Goal: Task Accomplishment & Management: Use online tool/utility

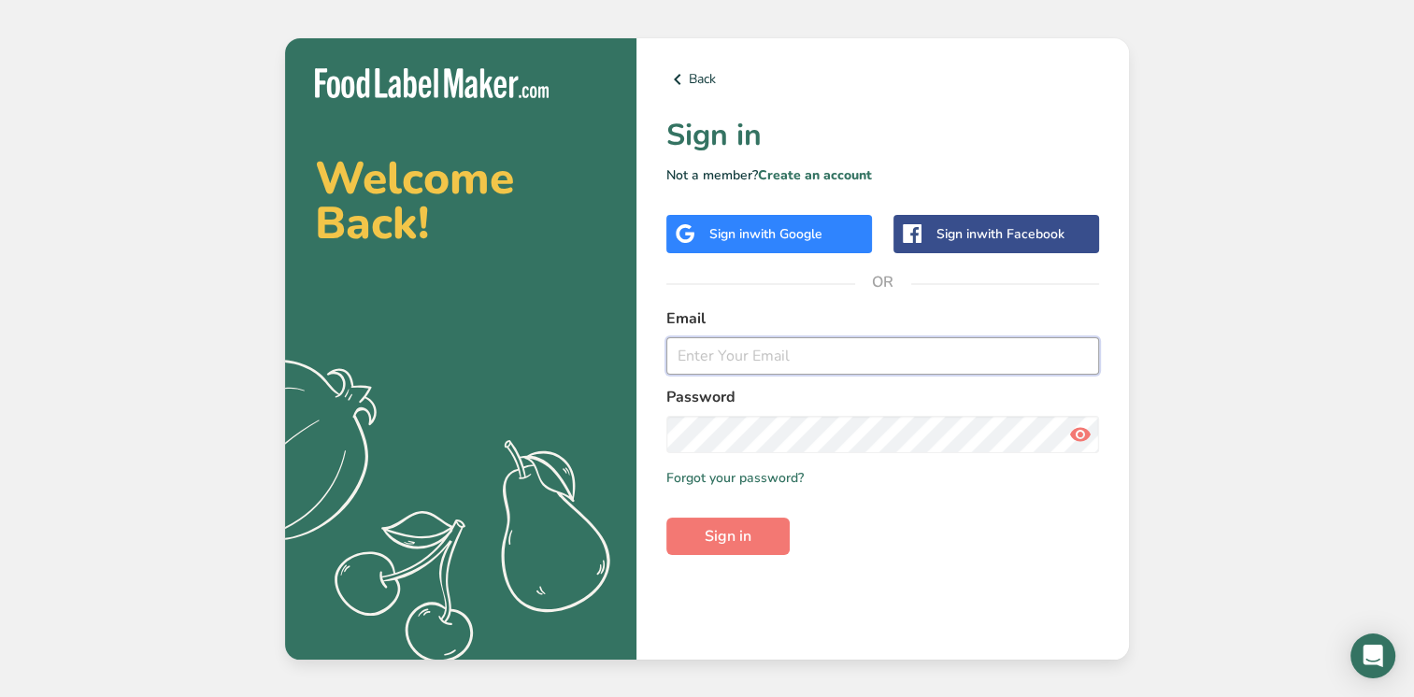
click at [750, 358] on input "email" at bounding box center [883, 355] width 433 height 37
type input "[EMAIL_ADDRESS][DOMAIN_NAME]"
click at [667, 518] on button "Sign in" at bounding box center [728, 536] width 123 height 37
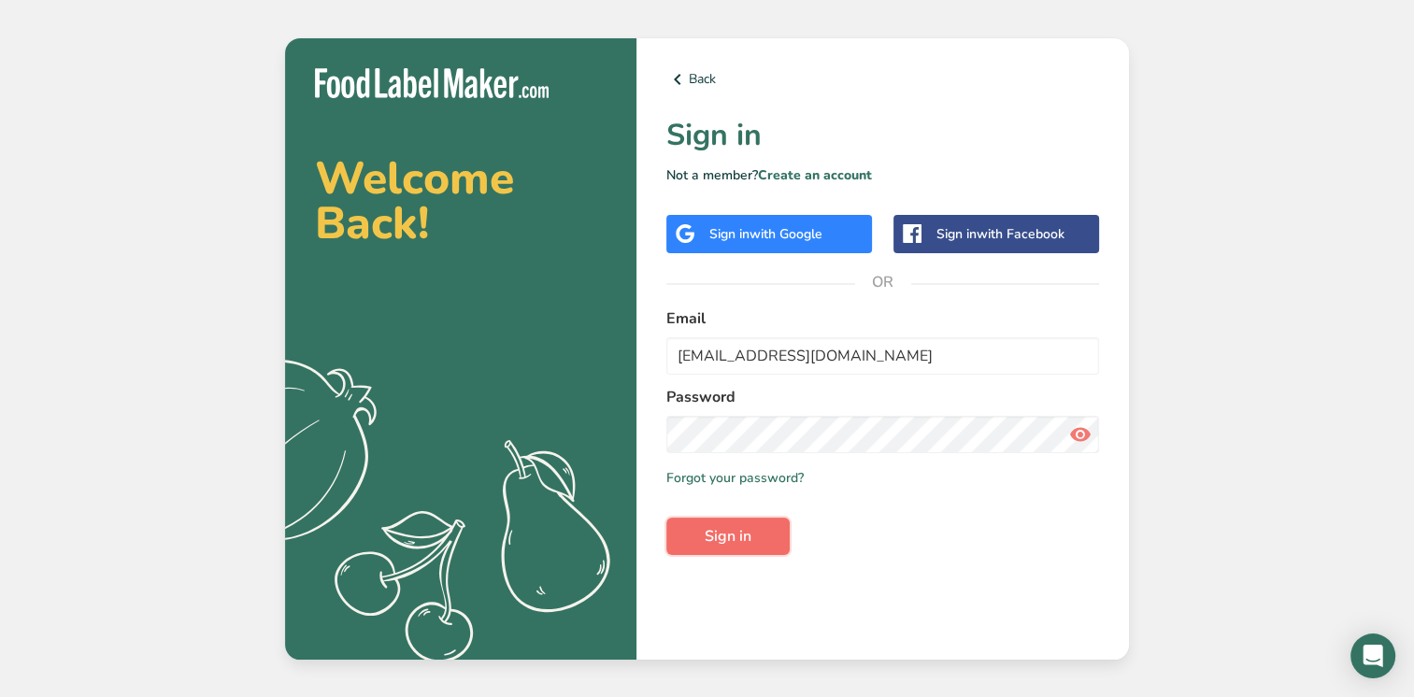
click at [760, 532] on button "Sign in" at bounding box center [728, 536] width 123 height 37
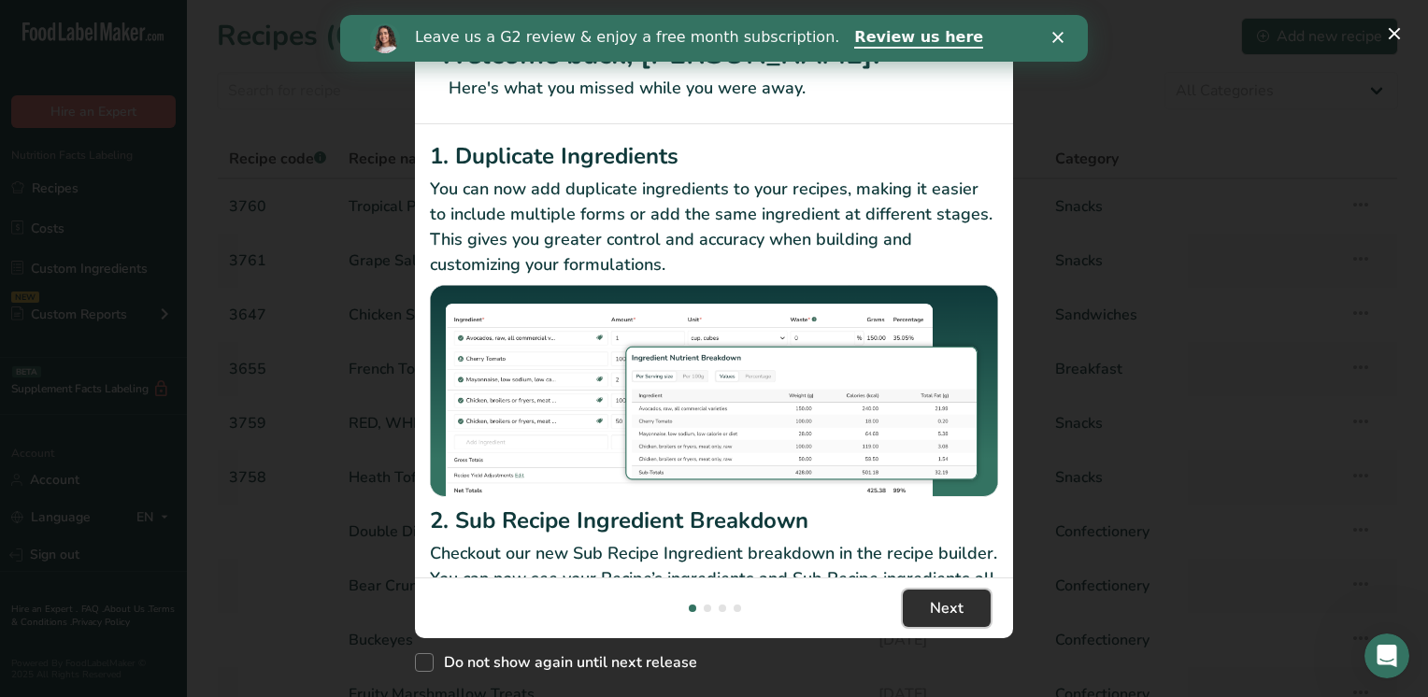
click at [918, 612] on button "Next" at bounding box center [947, 608] width 88 height 37
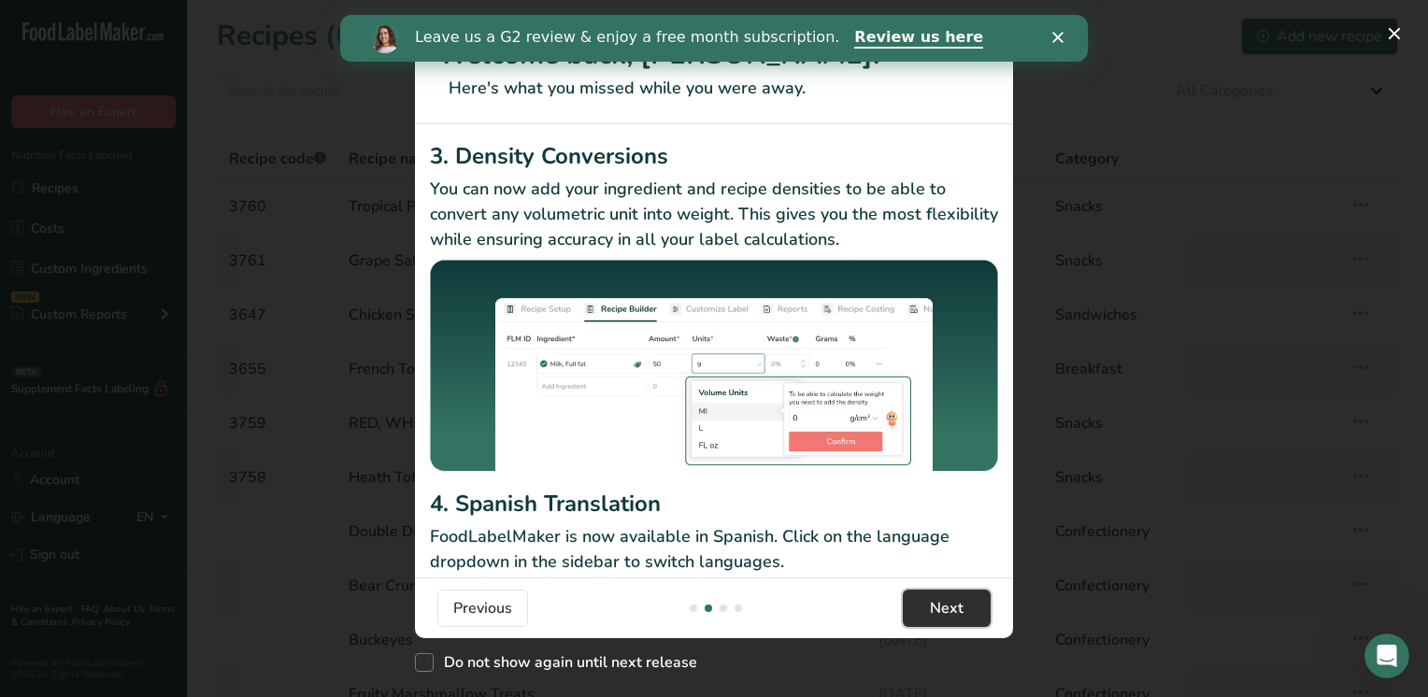
click at [918, 612] on button "Next" at bounding box center [947, 608] width 88 height 37
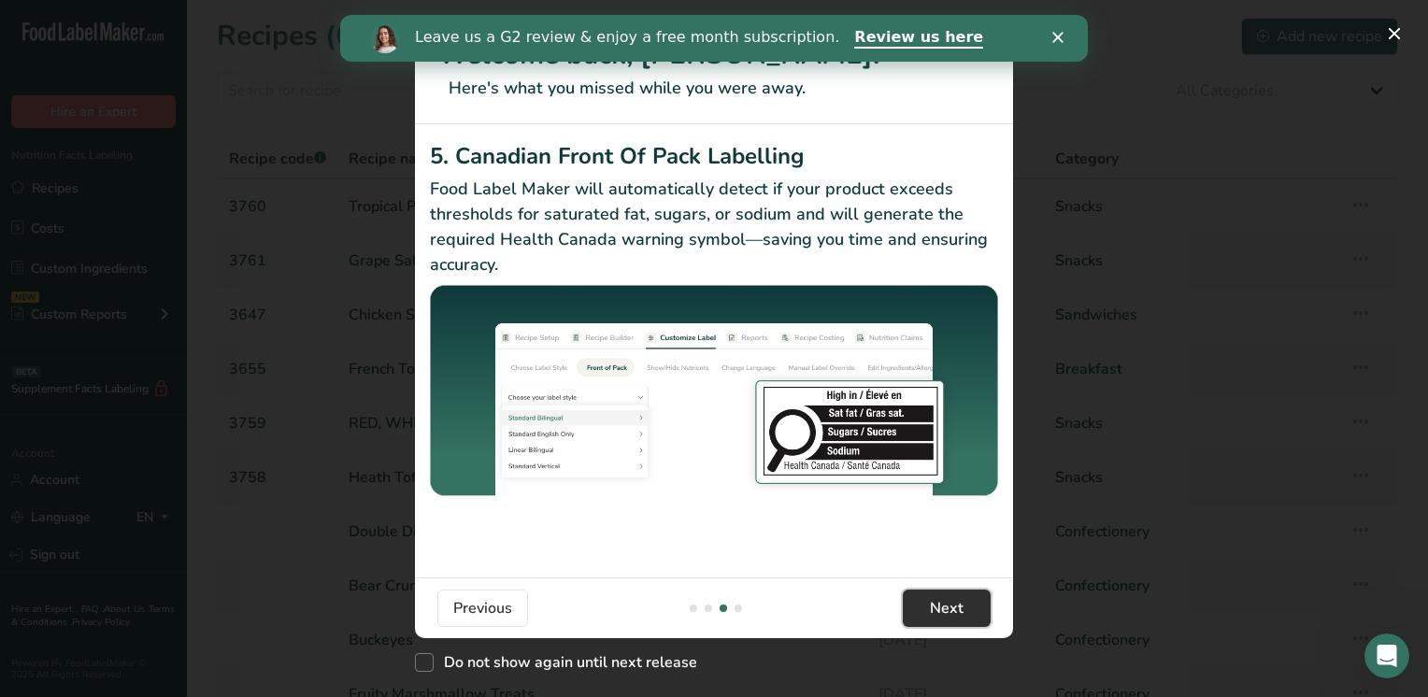
click at [918, 612] on button "Next" at bounding box center [947, 608] width 88 height 37
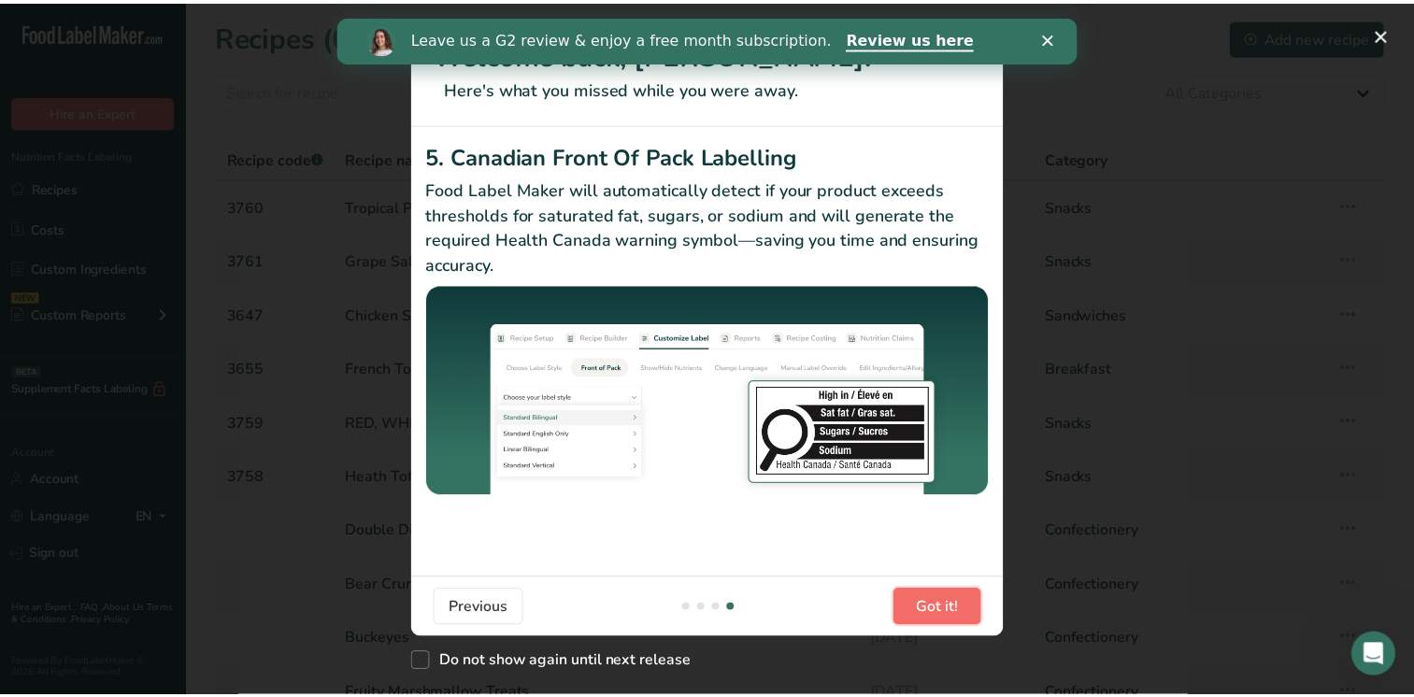
scroll to position [0, 1795]
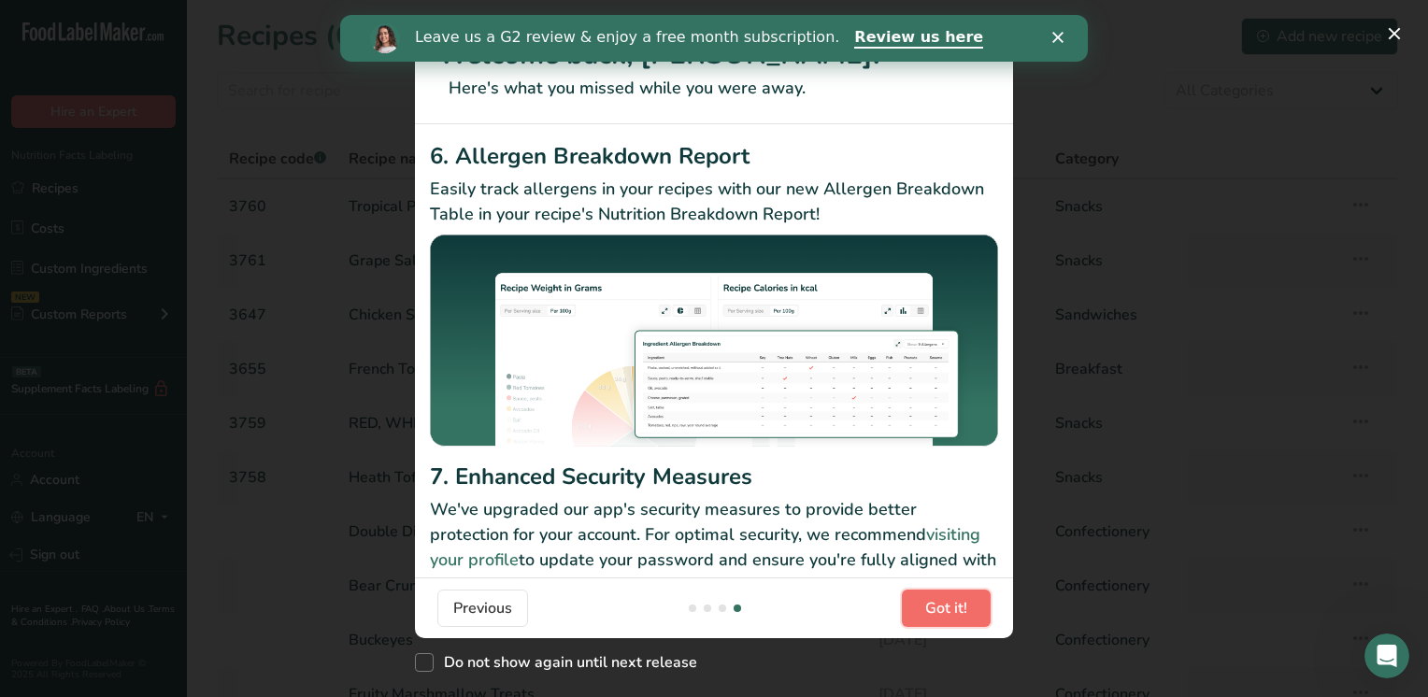
click at [915, 612] on button "Got it!" at bounding box center [946, 608] width 89 height 37
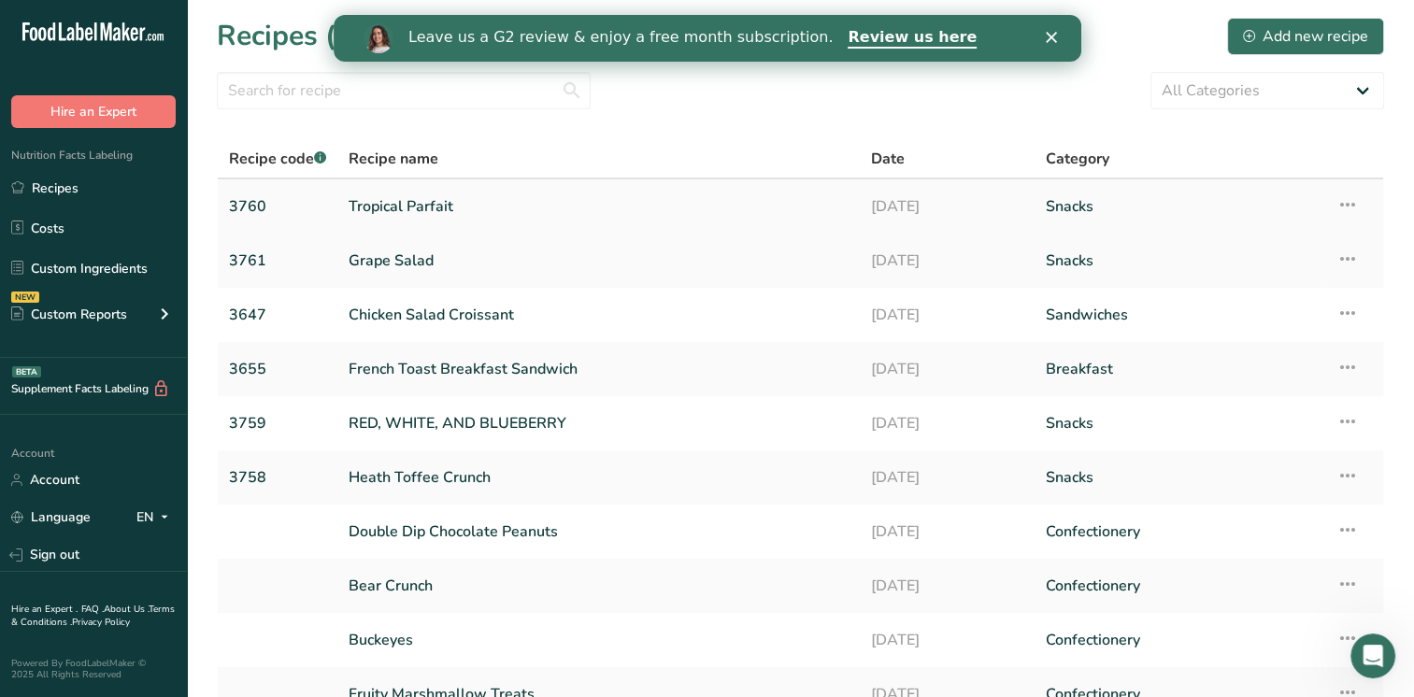
click at [395, 204] on link "Tropical Parfait" at bounding box center [599, 206] width 500 height 39
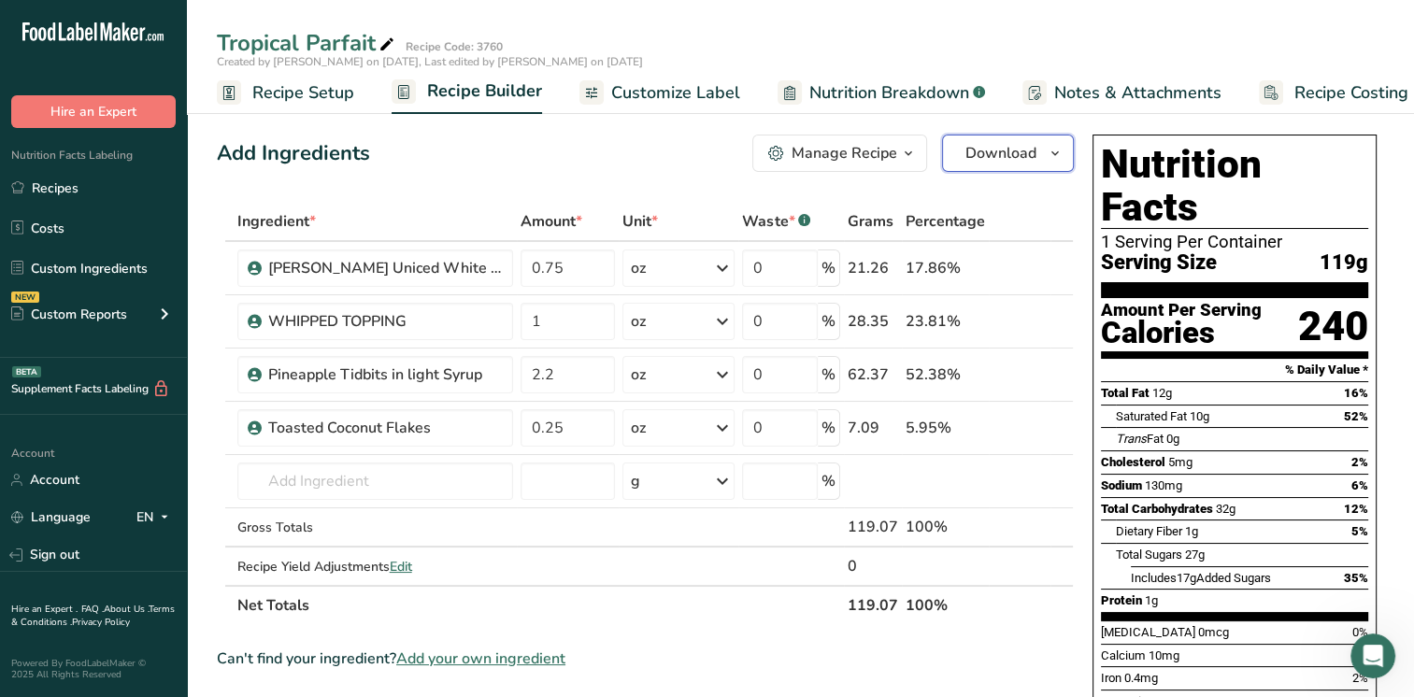
click at [1020, 154] on span "Download" at bounding box center [1001, 153] width 71 height 22
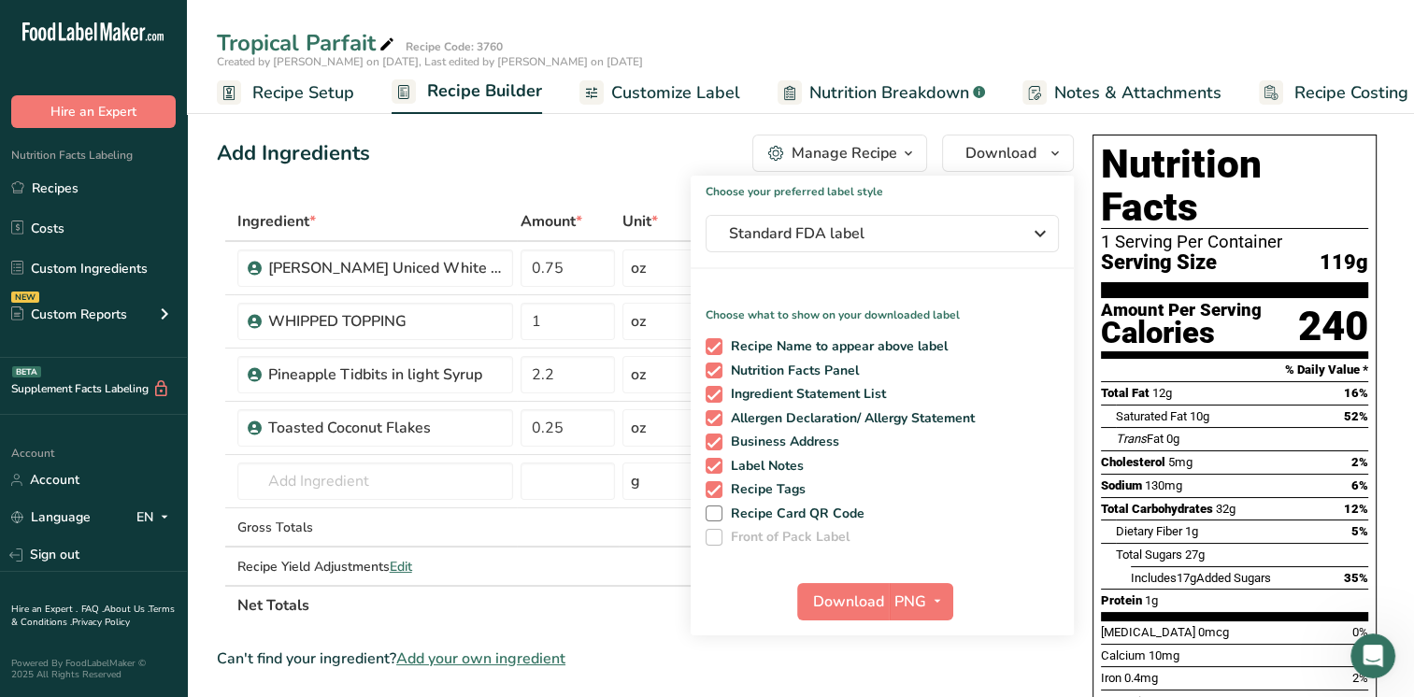
click at [978, 176] on h1 "Choose your preferred label style" at bounding box center [882, 188] width 383 height 24
click at [832, 140] on button "Manage Recipe" at bounding box center [840, 153] width 175 height 37
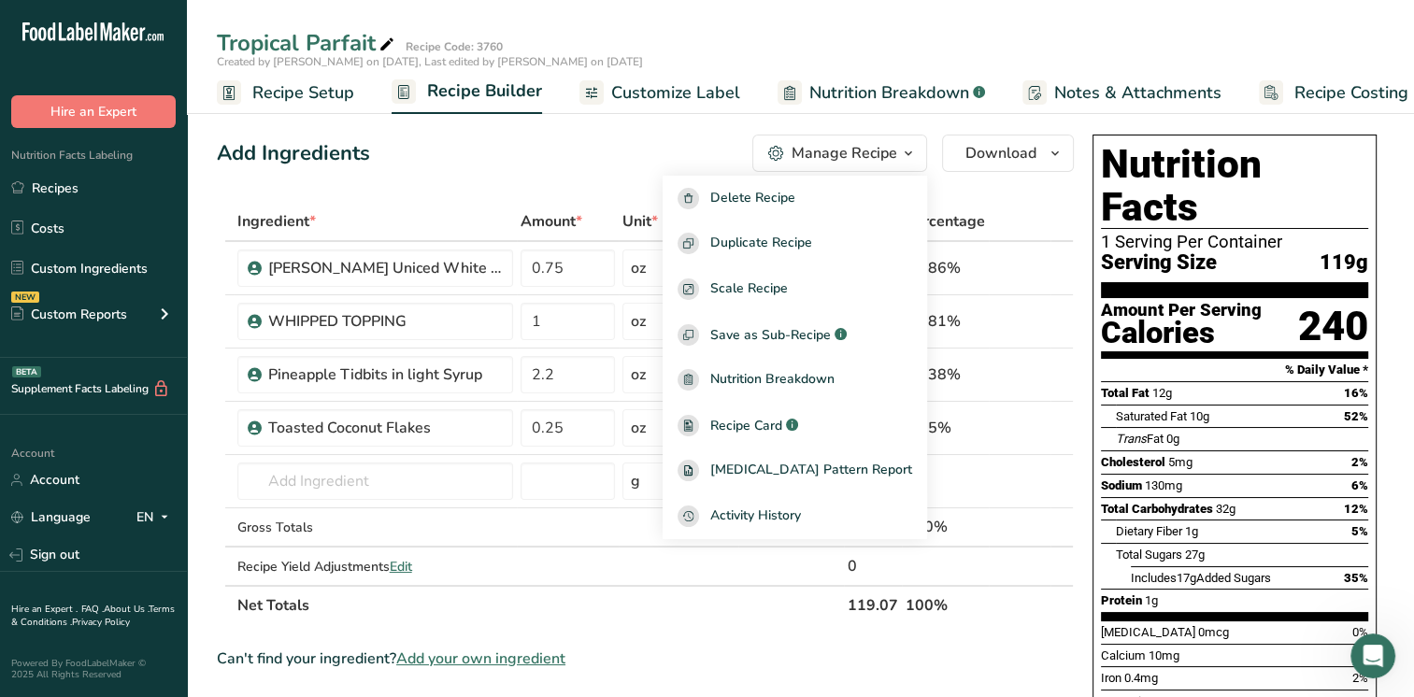
click at [634, 151] on div "Add Ingredients Manage Recipe Delete Recipe Duplicate Recipe Scale Recipe Save …" at bounding box center [645, 153] width 857 height 37
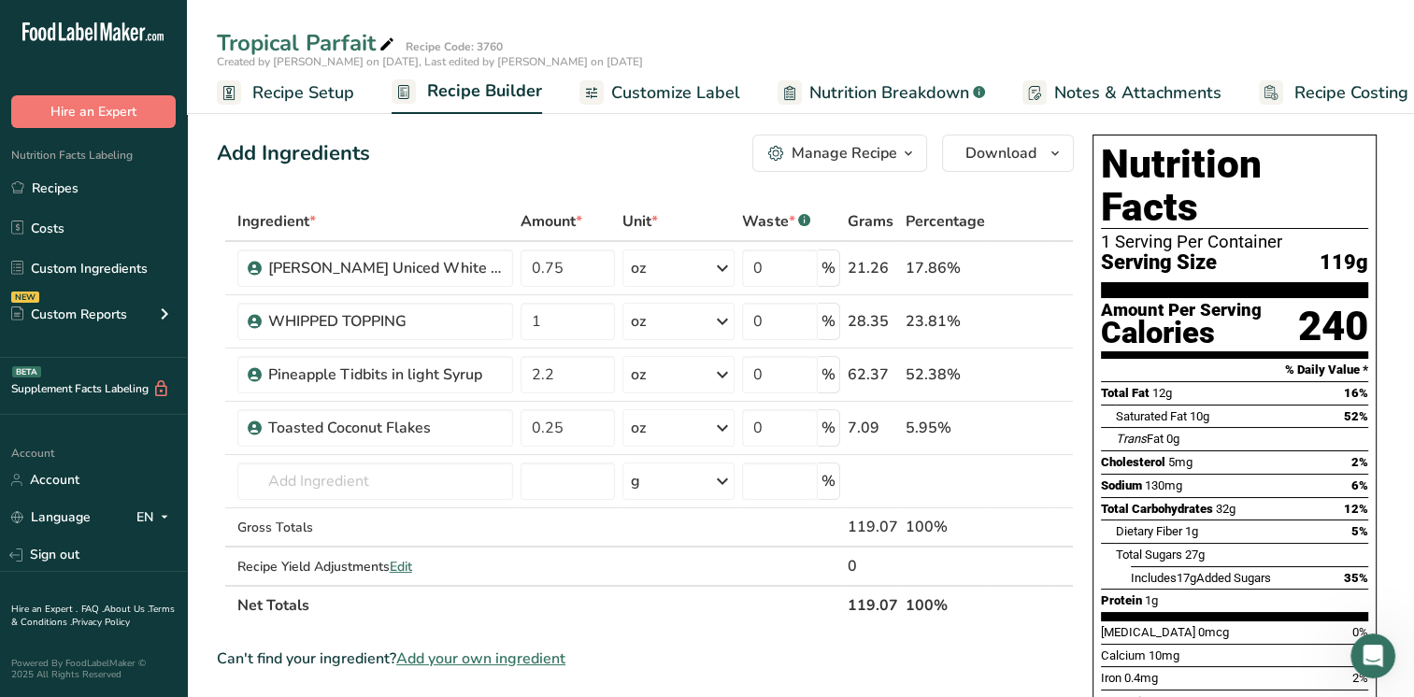
click at [905, 151] on icon "button" at bounding box center [908, 153] width 15 height 23
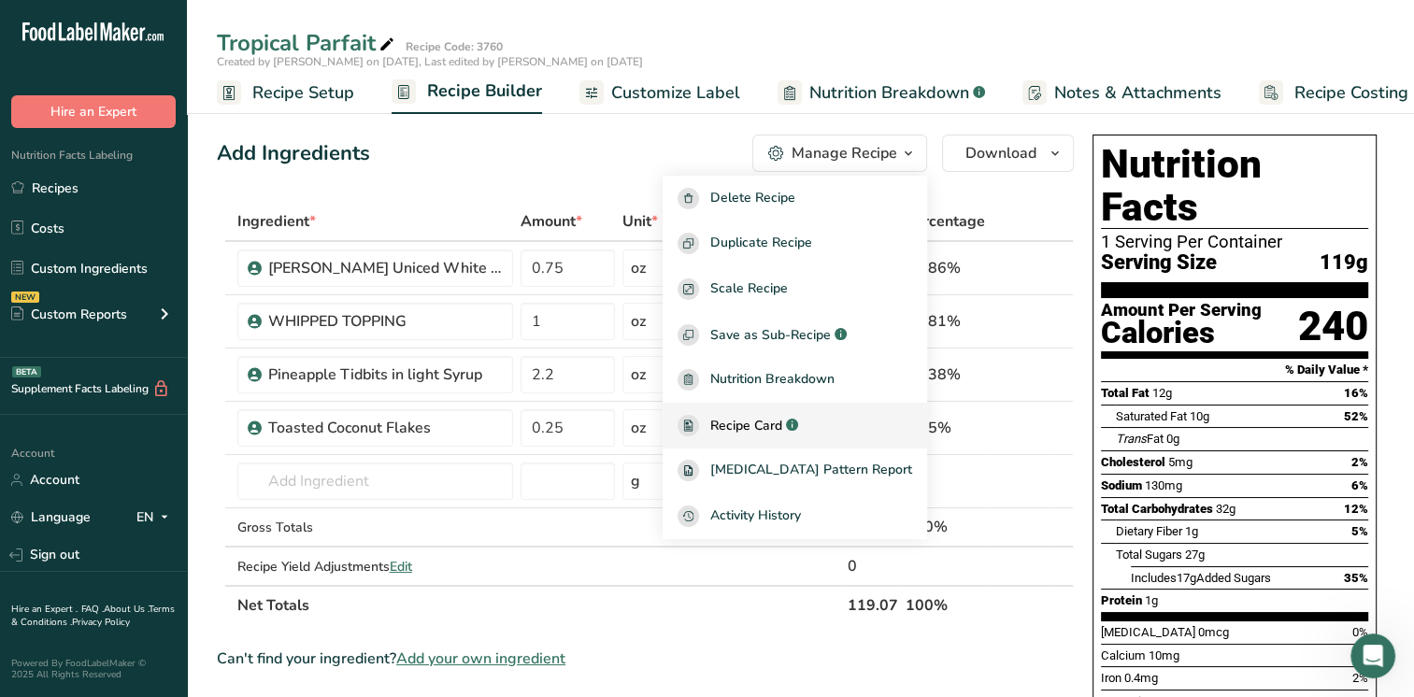
click at [782, 417] on span "Recipe Card" at bounding box center [746, 426] width 72 height 20
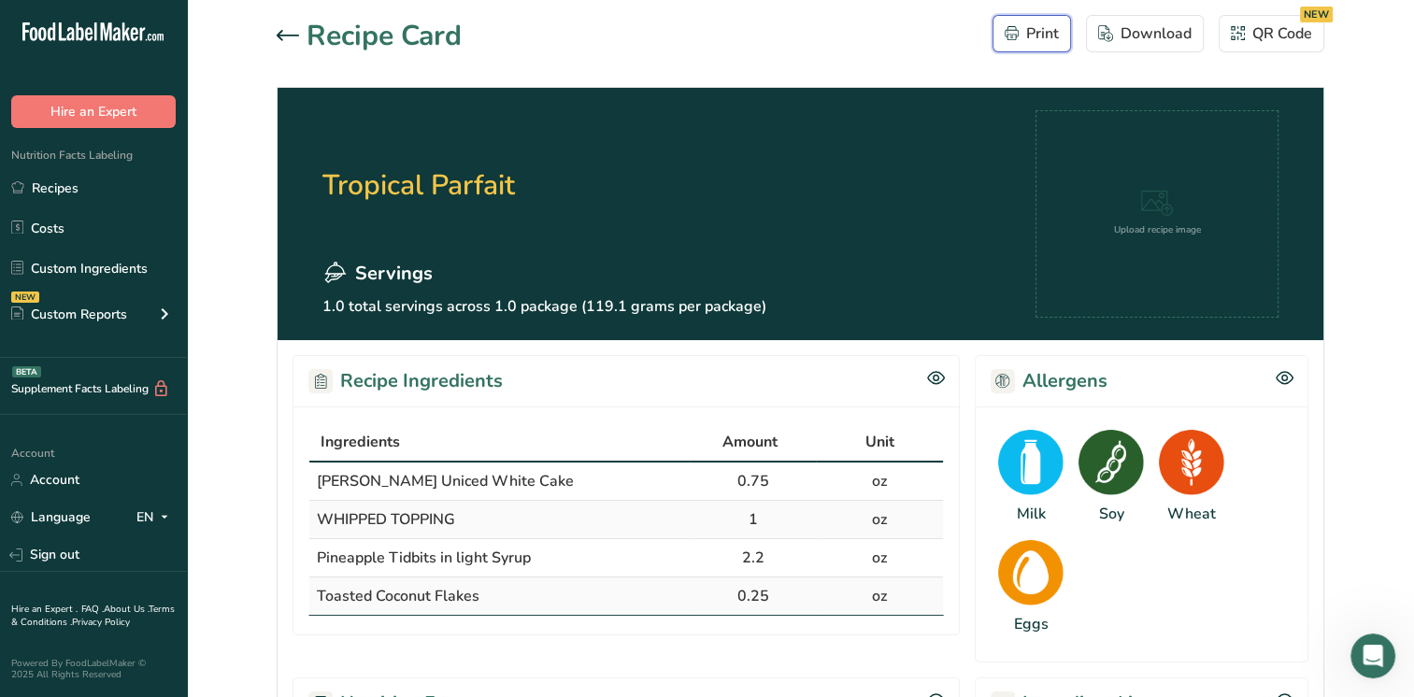
click at [1047, 32] on div "Print" at bounding box center [1032, 33] width 54 height 22
click at [54, 183] on link "Recipes" at bounding box center [93, 188] width 187 height 36
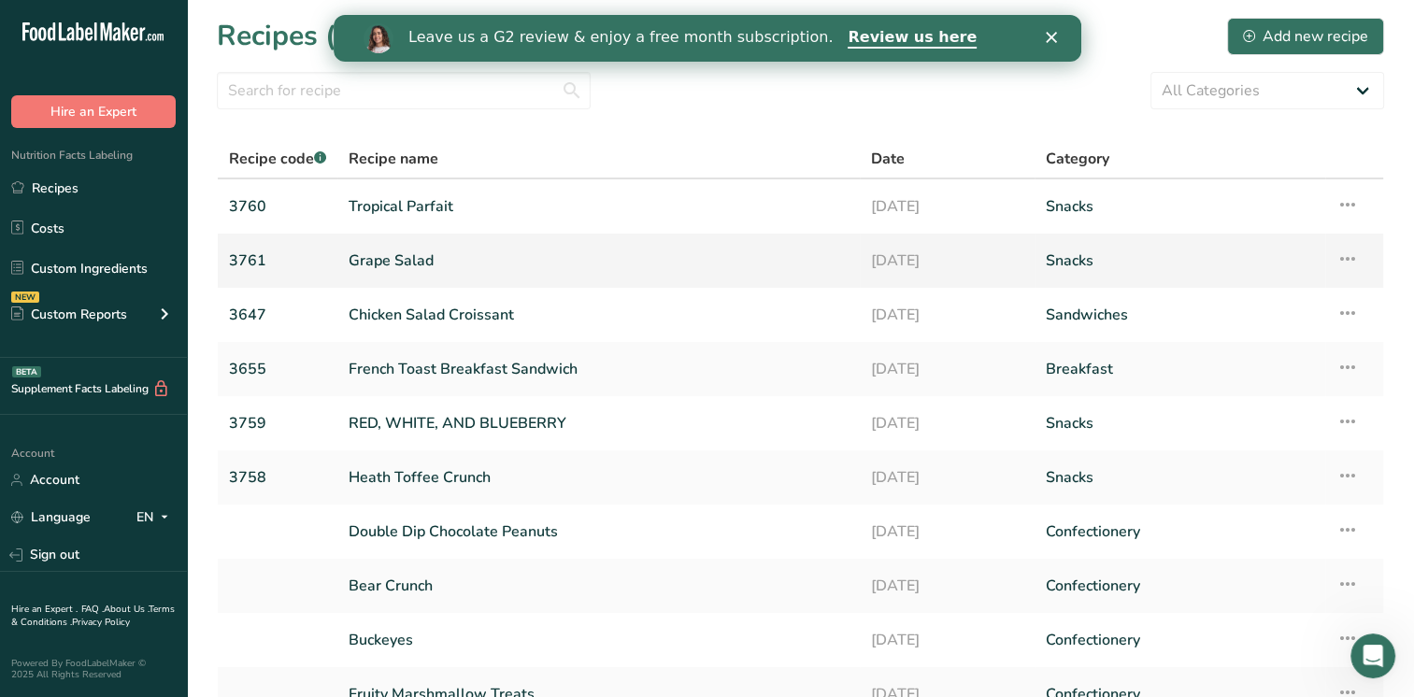
click at [427, 260] on link "Grape Salad" at bounding box center [599, 260] width 500 height 39
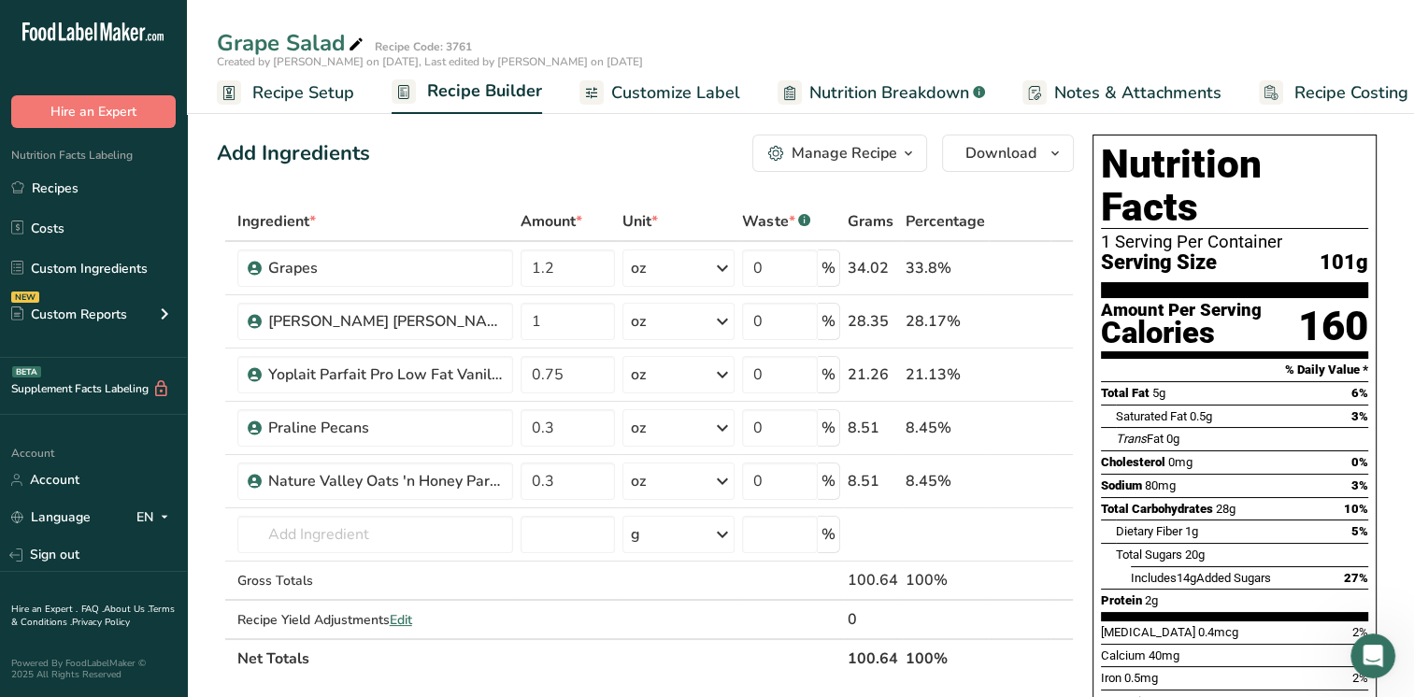
click at [877, 152] on div "Manage Recipe" at bounding box center [845, 153] width 106 height 22
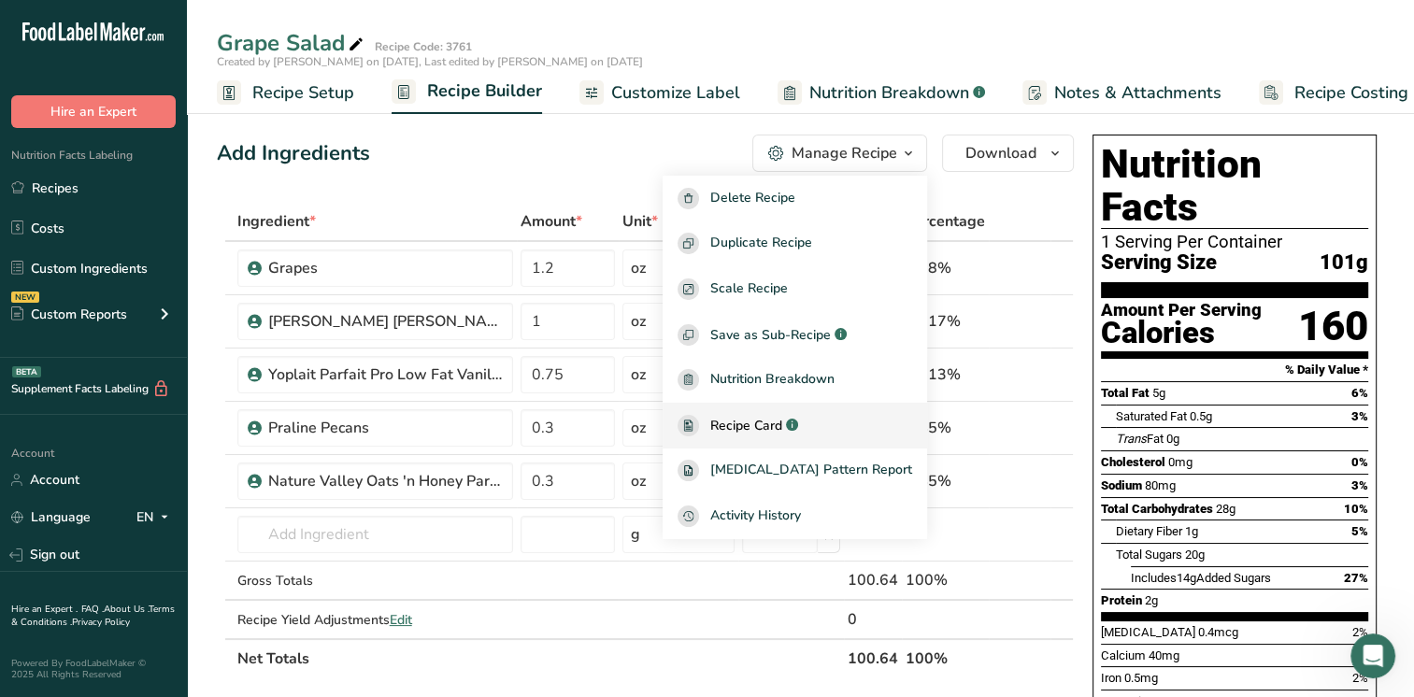
click at [782, 419] on span "Recipe Card" at bounding box center [746, 426] width 72 height 20
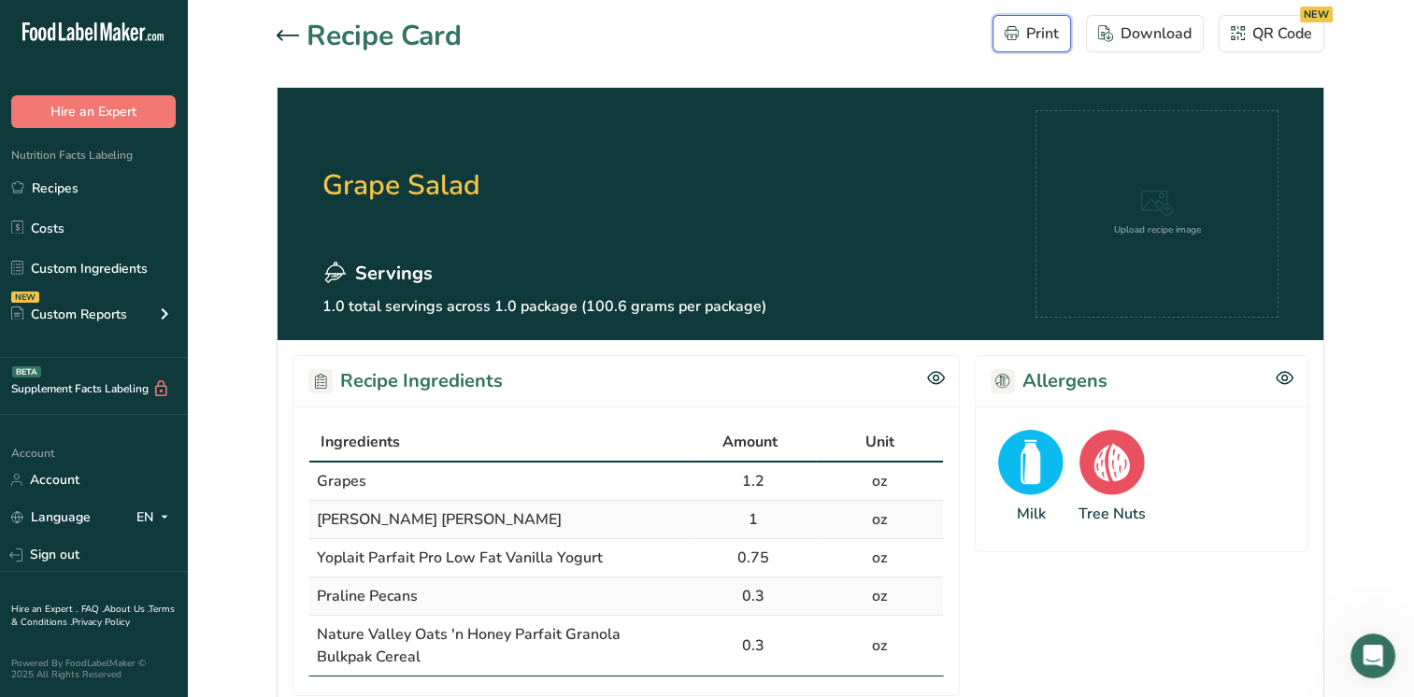
drag, startPoint x: 1037, startPoint y: 38, endPoint x: 140, endPoint y: 593, distance: 1054.1
click at [1035, 38] on div "Print" at bounding box center [1032, 33] width 54 height 22
